Goal: Check status: Check status

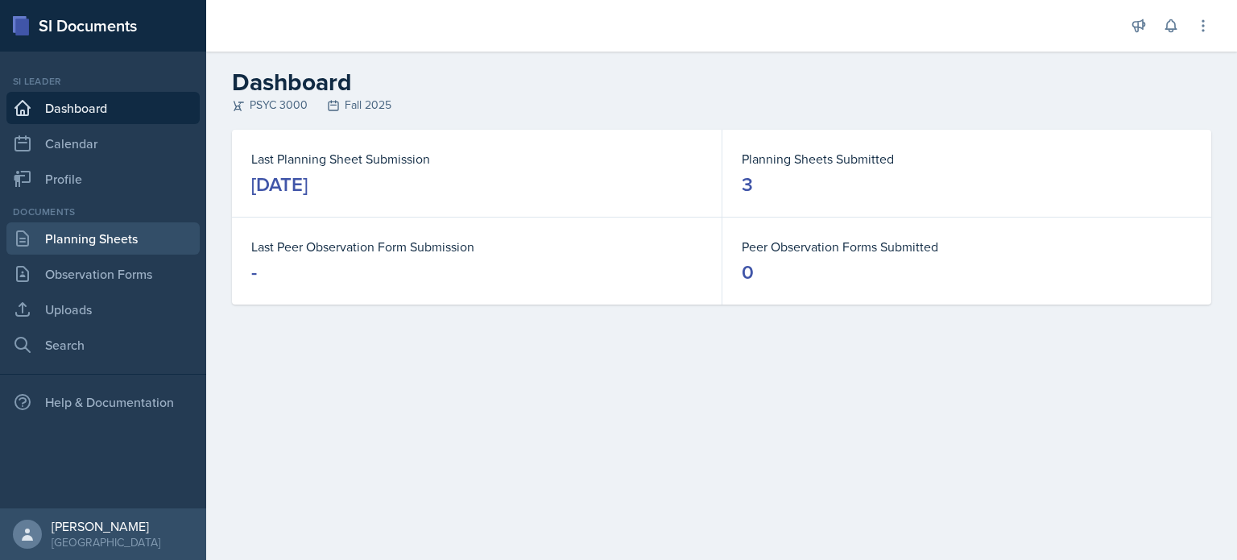
click at [130, 242] on link "Planning Sheets" at bounding box center [102, 238] width 193 height 32
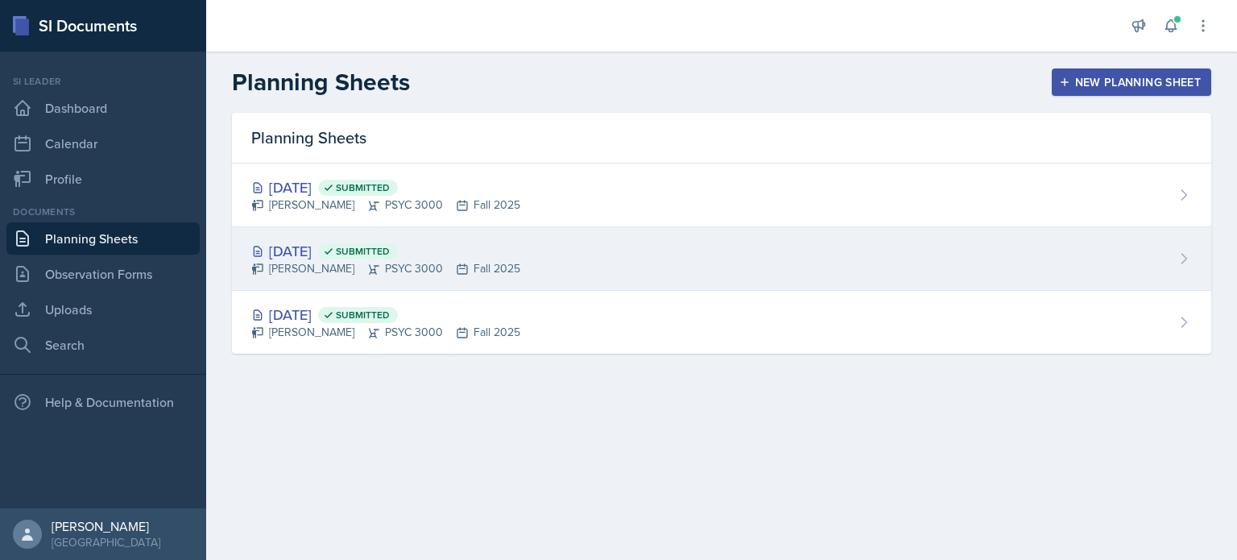
click at [725, 247] on div "[DATE] Submitted [PERSON_NAME] PSYC 3000 Fall 2025" at bounding box center [721, 259] width 979 height 64
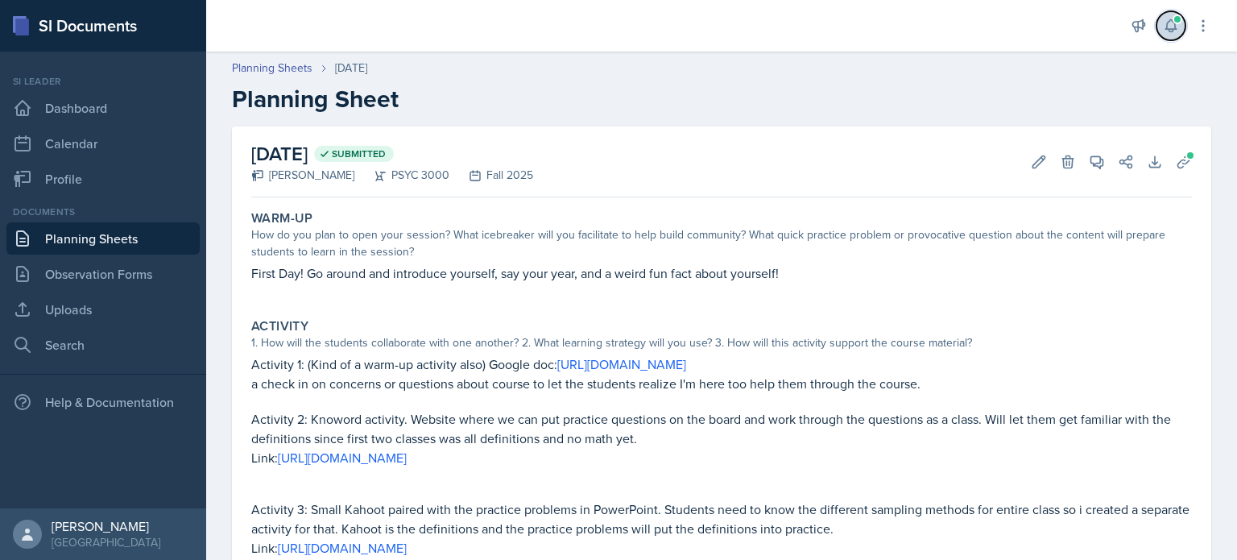
click at [1166, 31] on icon at bounding box center [1171, 26] width 16 height 16
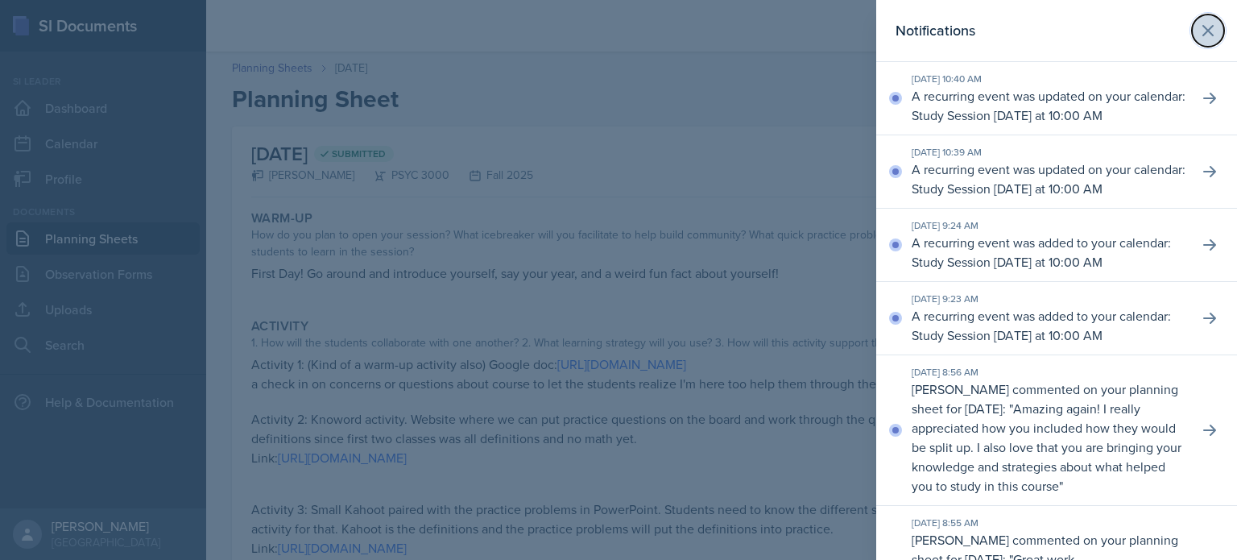
click at [1193, 34] on button at bounding box center [1208, 30] width 32 height 32
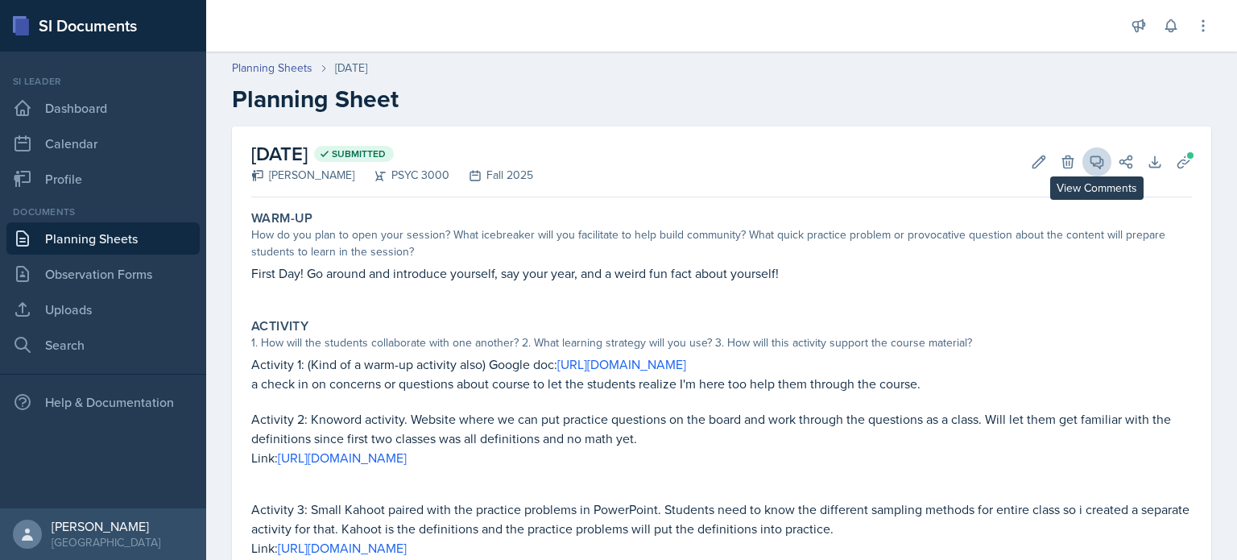
click at [1096, 166] on icon at bounding box center [1097, 162] width 16 height 16
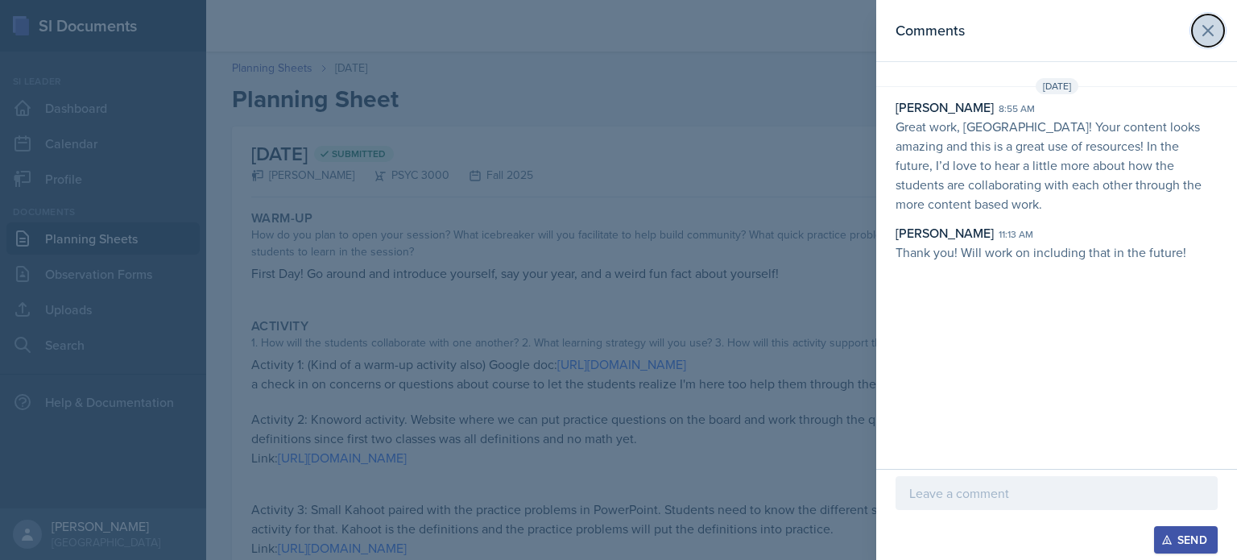
click at [1215, 31] on icon at bounding box center [1207, 30] width 19 height 19
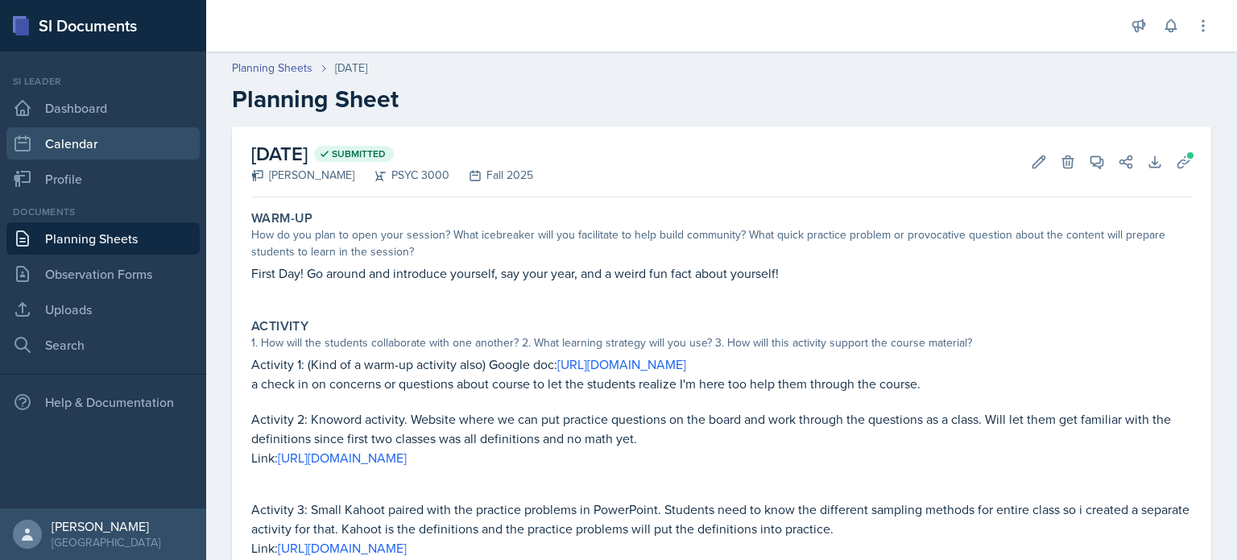
click at [116, 148] on link "Calendar" at bounding box center [102, 143] width 193 height 32
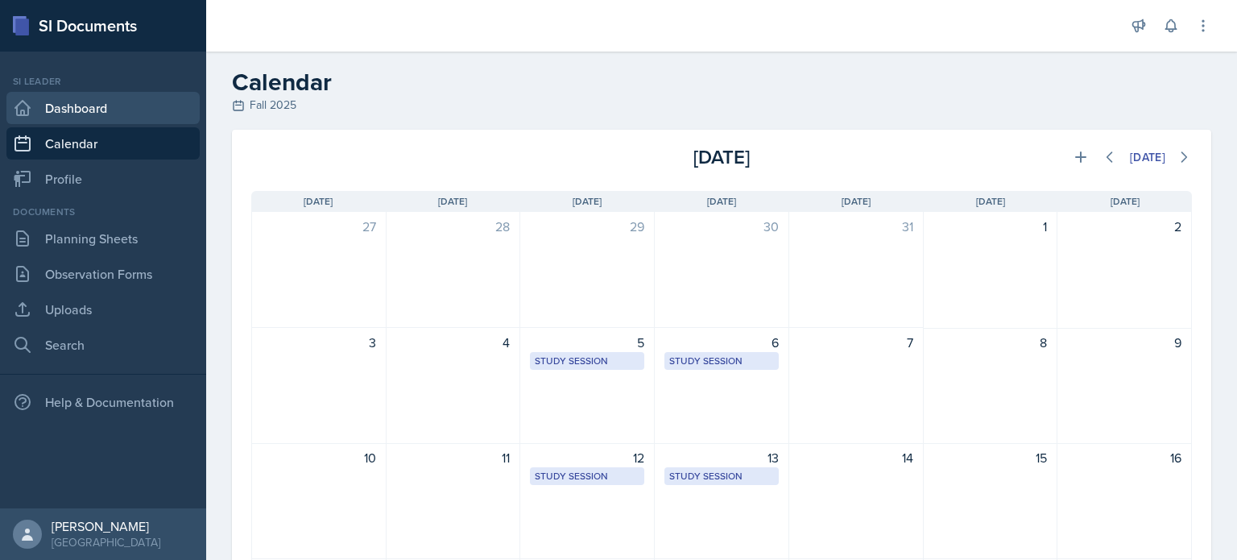
click at [164, 114] on link "Dashboard" at bounding box center [102, 108] width 193 height 32
